Goal: Book appointment/travel/reservation

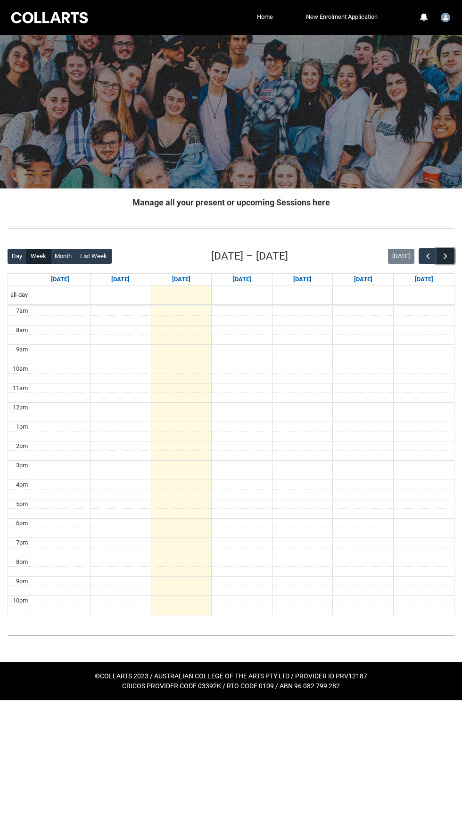
click at [444, 254] on span "button" at bounding box center [445, 256] width 9 height 9
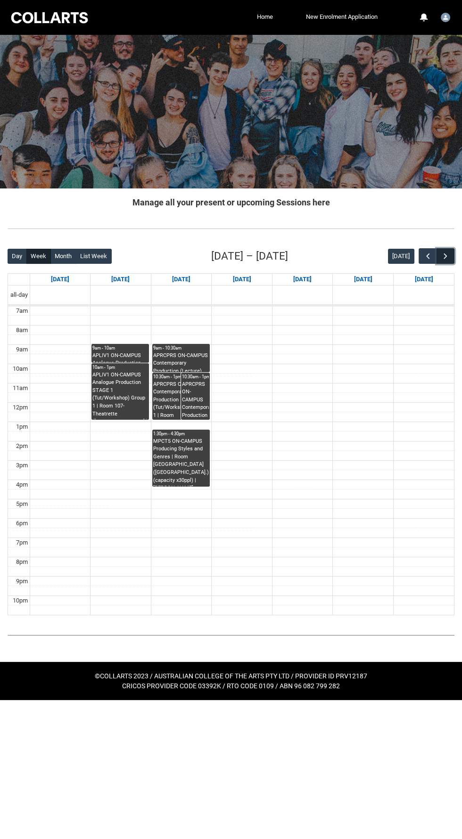
click at [443, 255] on span "button" at bounding box center [445, 256] width 9 height 9
click at [441, 258] on span "button" at bounding box center [445, 256] width 9 height 9
click at [363, 401] on link "9:30am - 12:30pm MPRCDM5 ON-CAMPUS [GEOGRAPHIC_DATA] Development Mentorship | F…" at bounding box center [362, 382] width 57 height 57
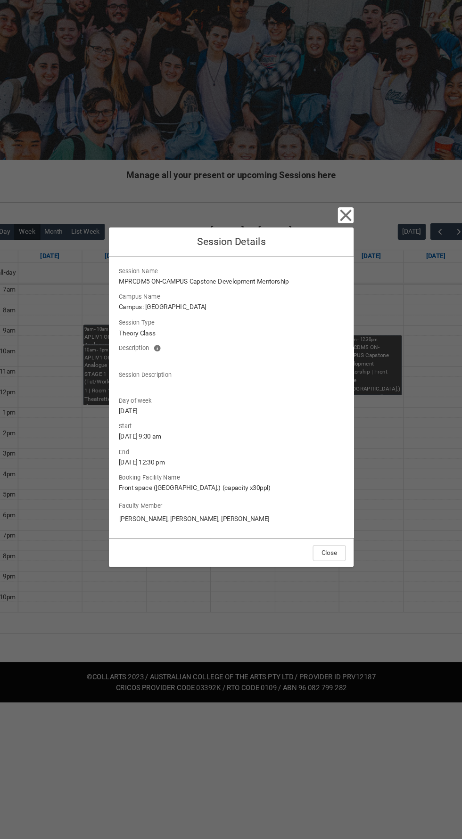
click at [328, 639] on div "Close Session Details Session Name MPRCDM5 ON-CAMPUS Capstone Development Mento…" at bounding box center [230, 419] width 231 height 839
click at [343, 245] on icon "button" at bounding box center [339, 240] width 11 height 11
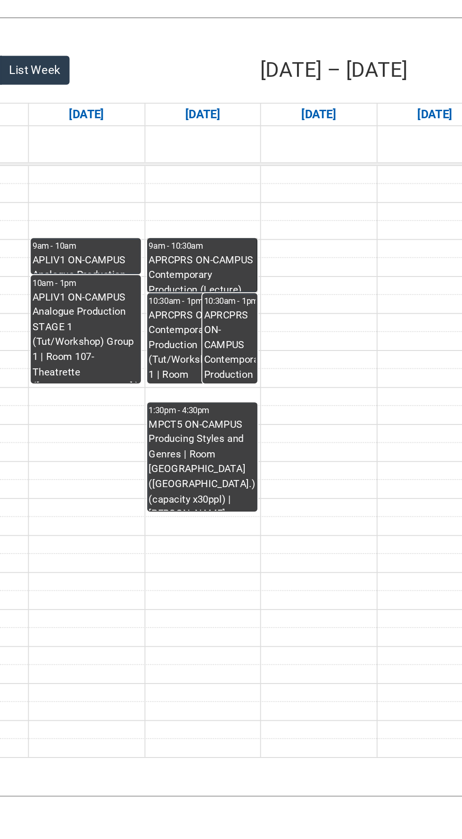
click at [164, 353] on link "9am - 10:30am APRCPRS ON-CAMPUS Contemporary Production (Lecture) Group 1 | Cri…" at bounding box center [180, 358] width 57 height 28
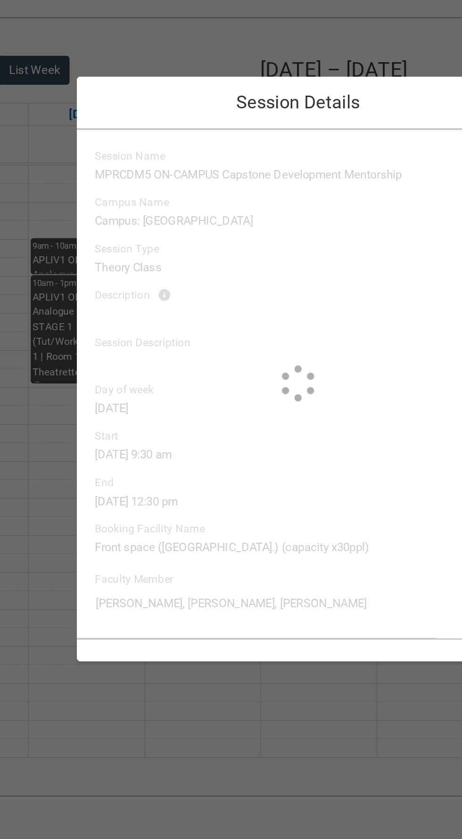
type input "[PERSON_NAME]"
